Goal: Use online tool/utility: Utilize a website feature to perform a specific function

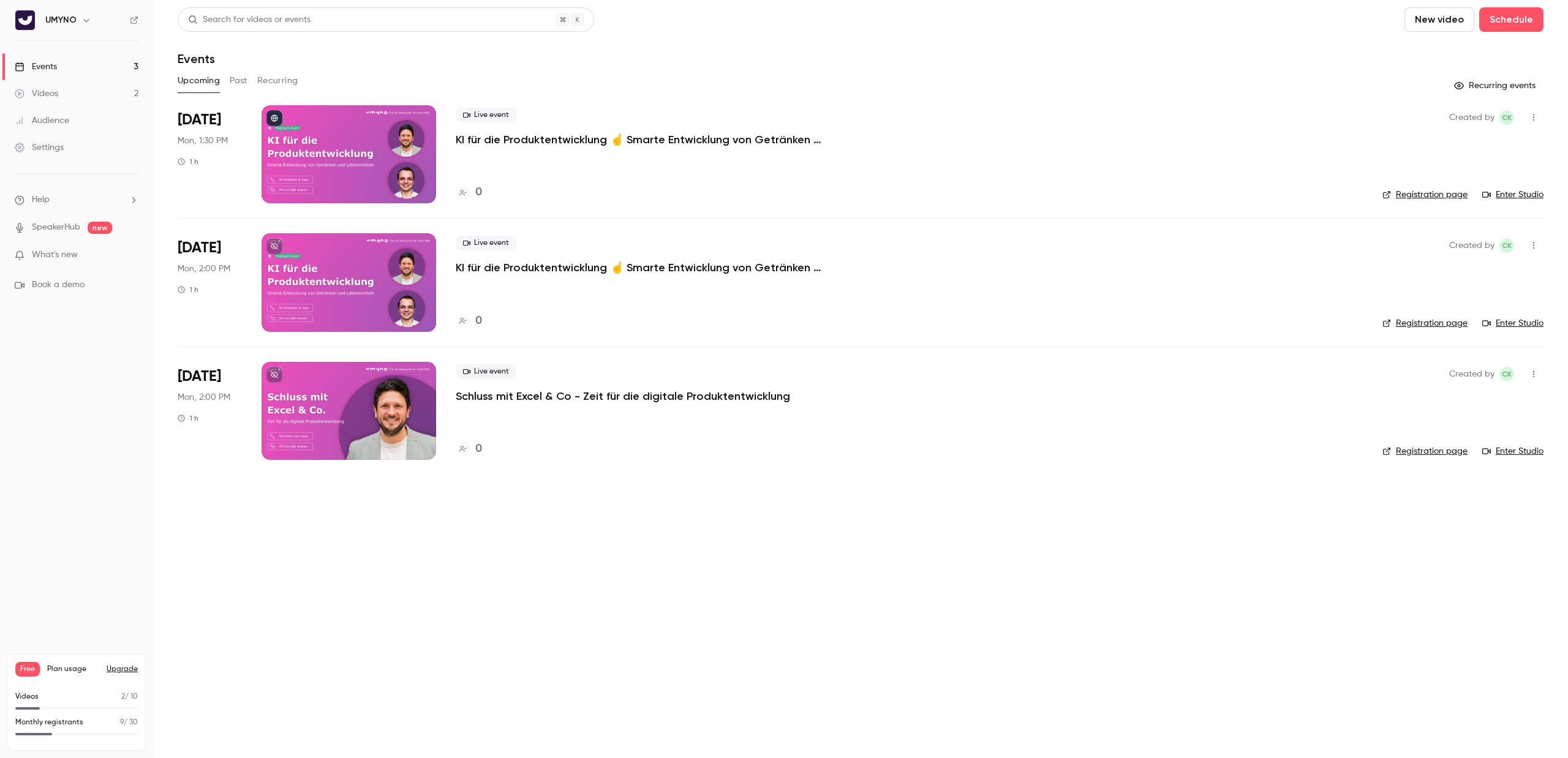
click at [78, 91] on link "Videos 2" at bounding box center [76, 93] width 153 height 27
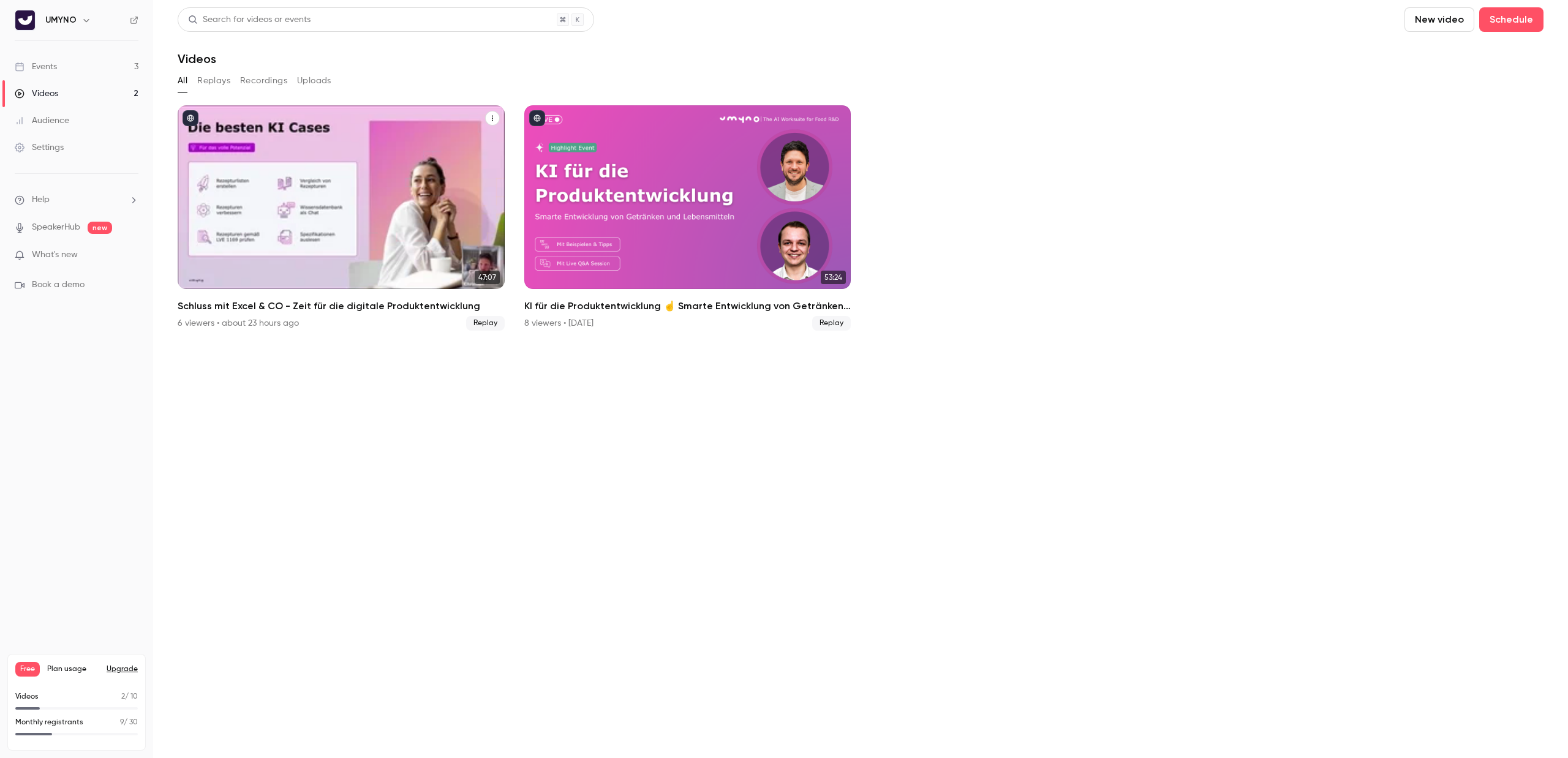
click at [319, 177] on div "Schluss mit Excel & CO - Zeit für die digitale Produktentwicklung" at bounding box center [341, 197] width 327 height 184
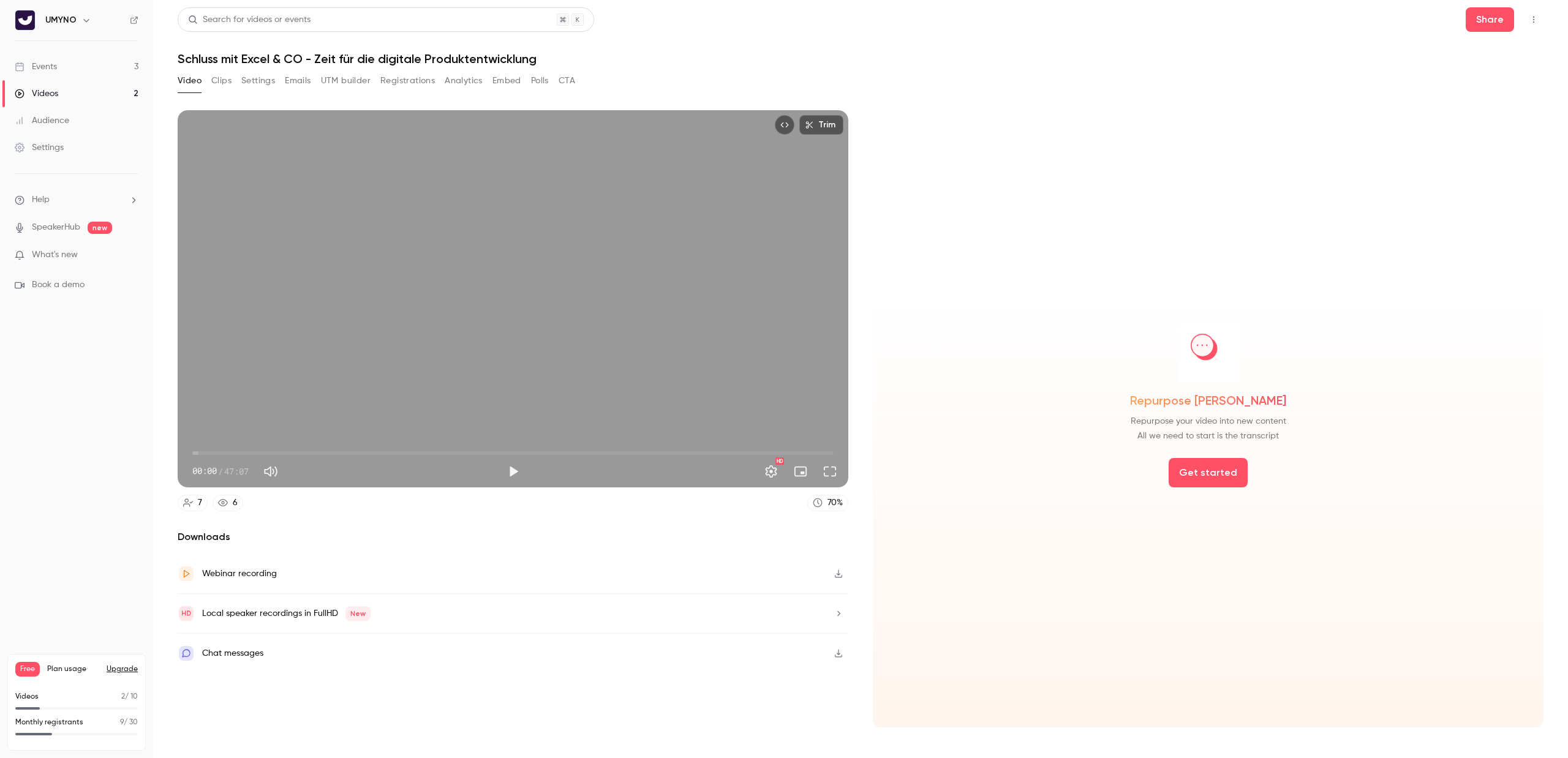
click at [222, 83] on button "Clips" at bounding box center [221, 81] width 20 height 20
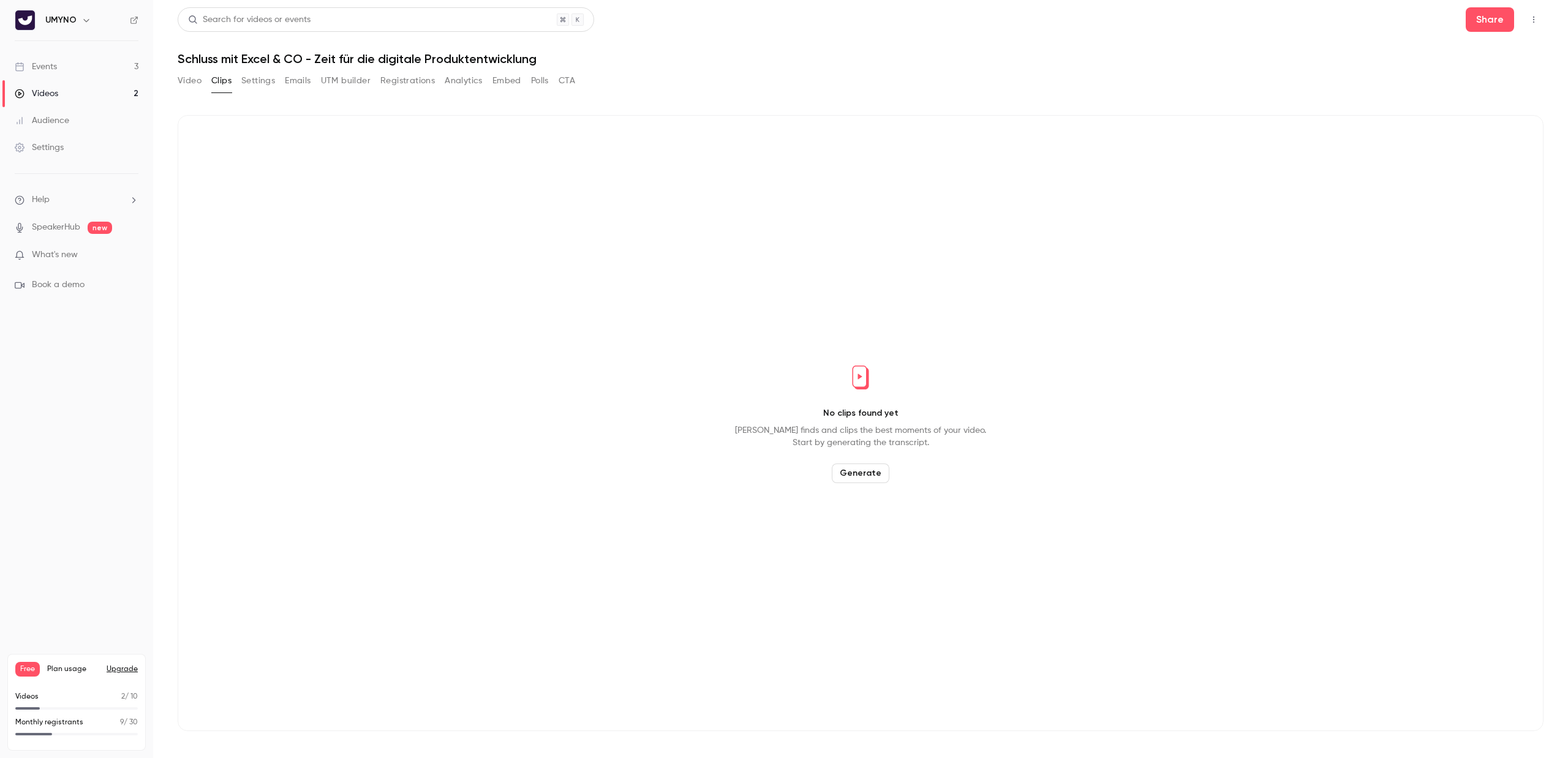
click at [852, 473] on button "Generate" at bounding box center [860, 473] width 58 height 20
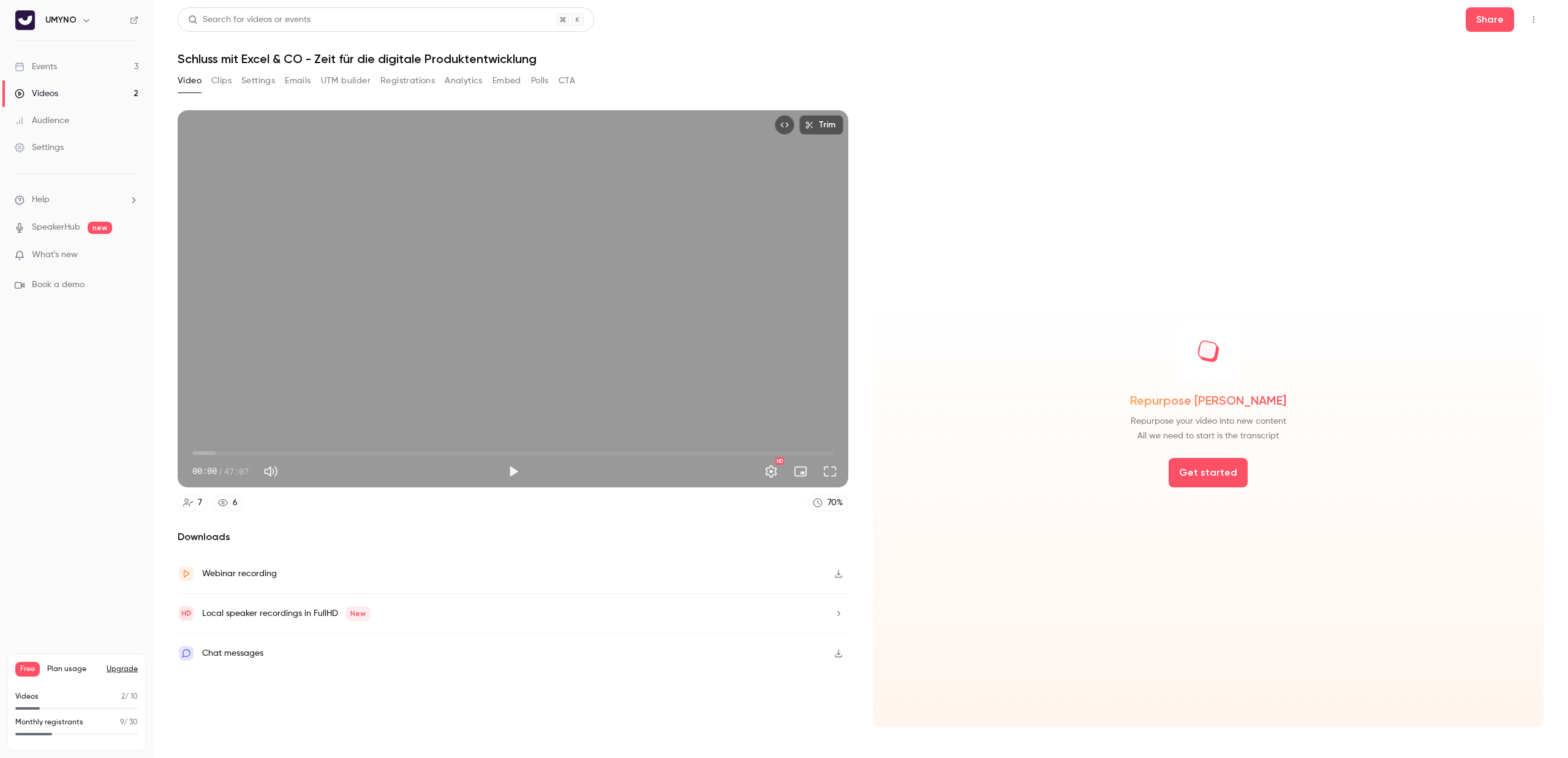
click at [842, 573] on icon "button" at bounding box center [838, 574] width 10 height 9
click at [1211, 475] on button "Get started" at bounding box center [1208, 472] width 79 height 29
click at [214, 86] on button "Clips" at bounding box center [221, 81] width 20 height 20
